Goal: Task Accomplishment & Management: Manage account settings

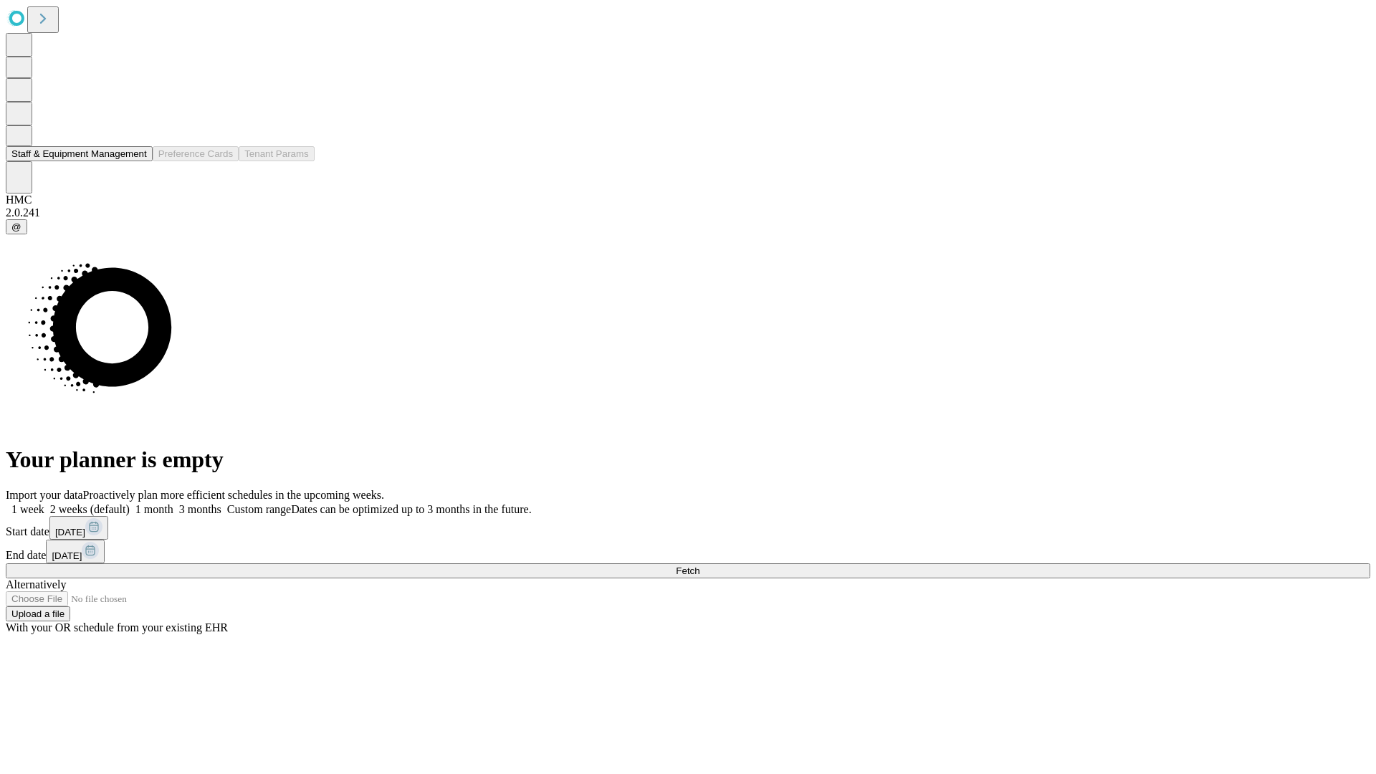
click at [134, 161] on button "Staff & Equipment Management" at bounding box center [79, 153] width 147 height 15
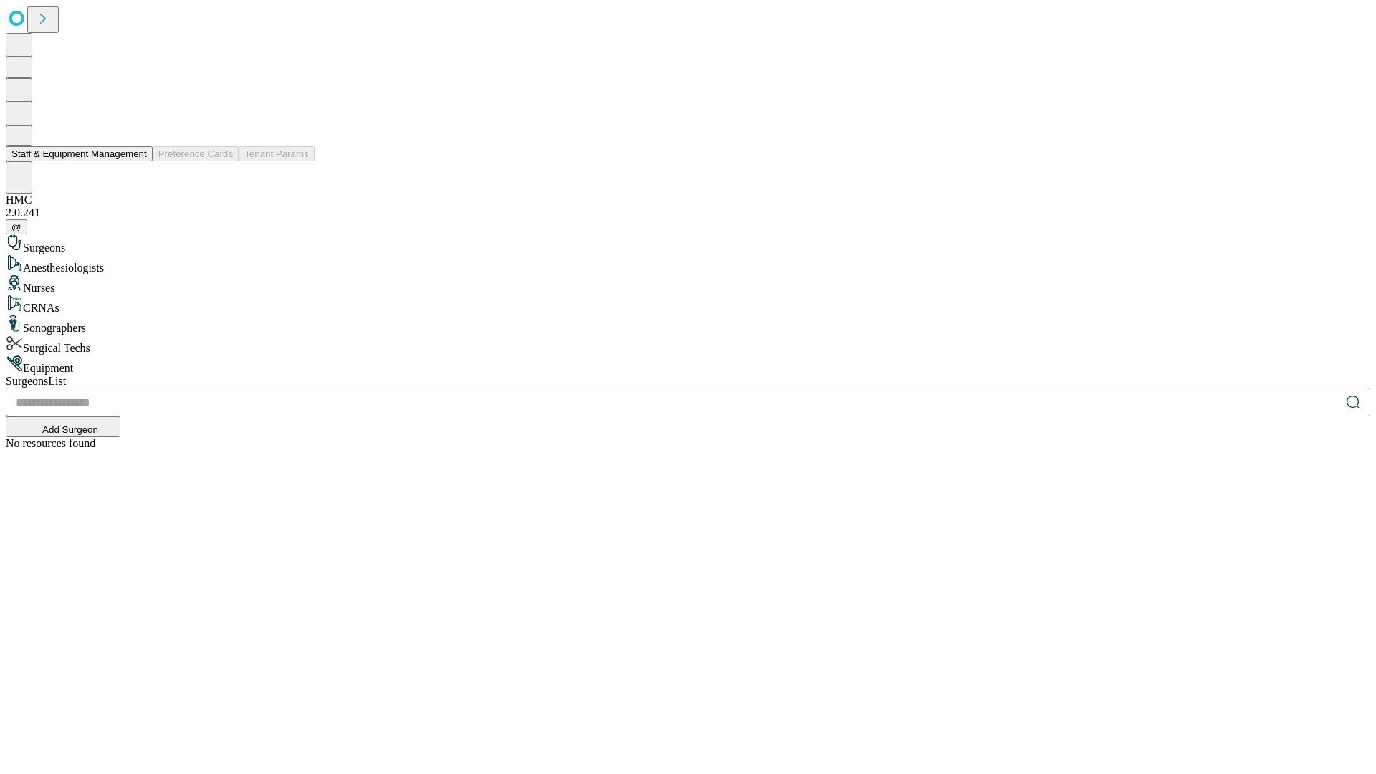
click at [137, 161] on button "Staff & Equipment Management" at bounding box center [79, 153] width 147 height 15
